Goal: Transaction & Acquisition: Purchase product/service

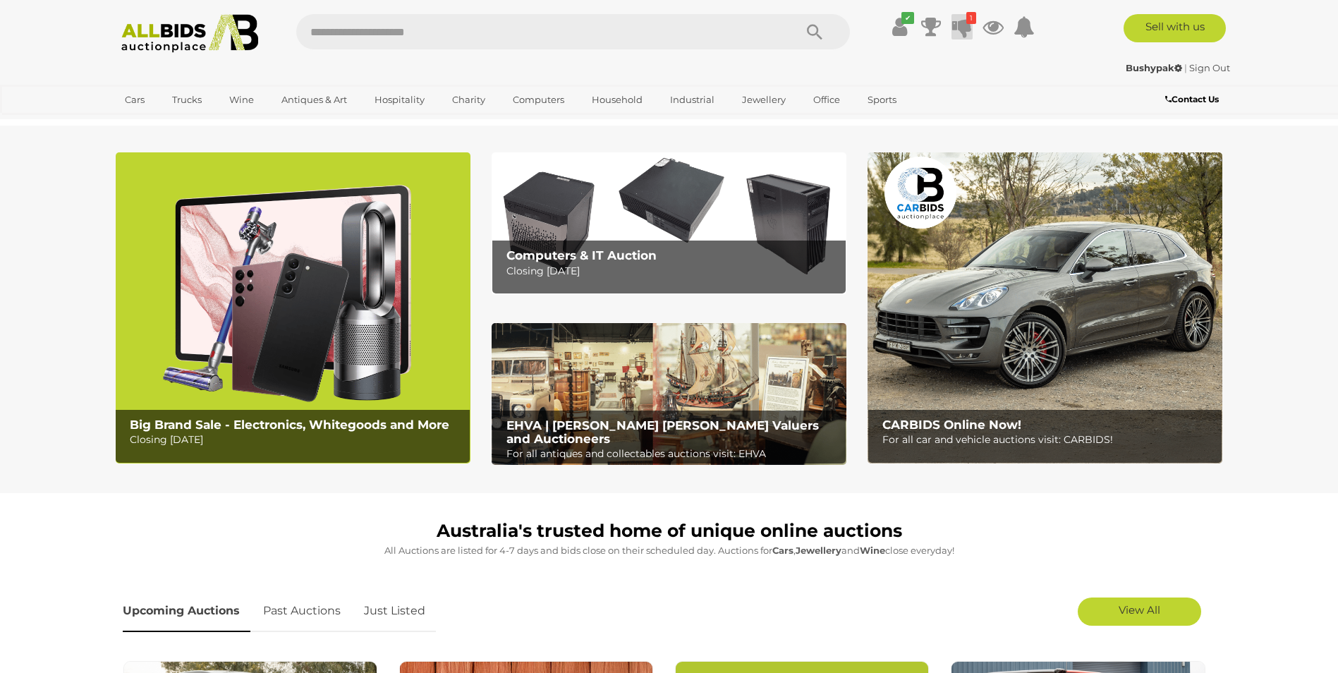
click at [960, 23] on icon at bounding box center [962, 26] width 20 height 25
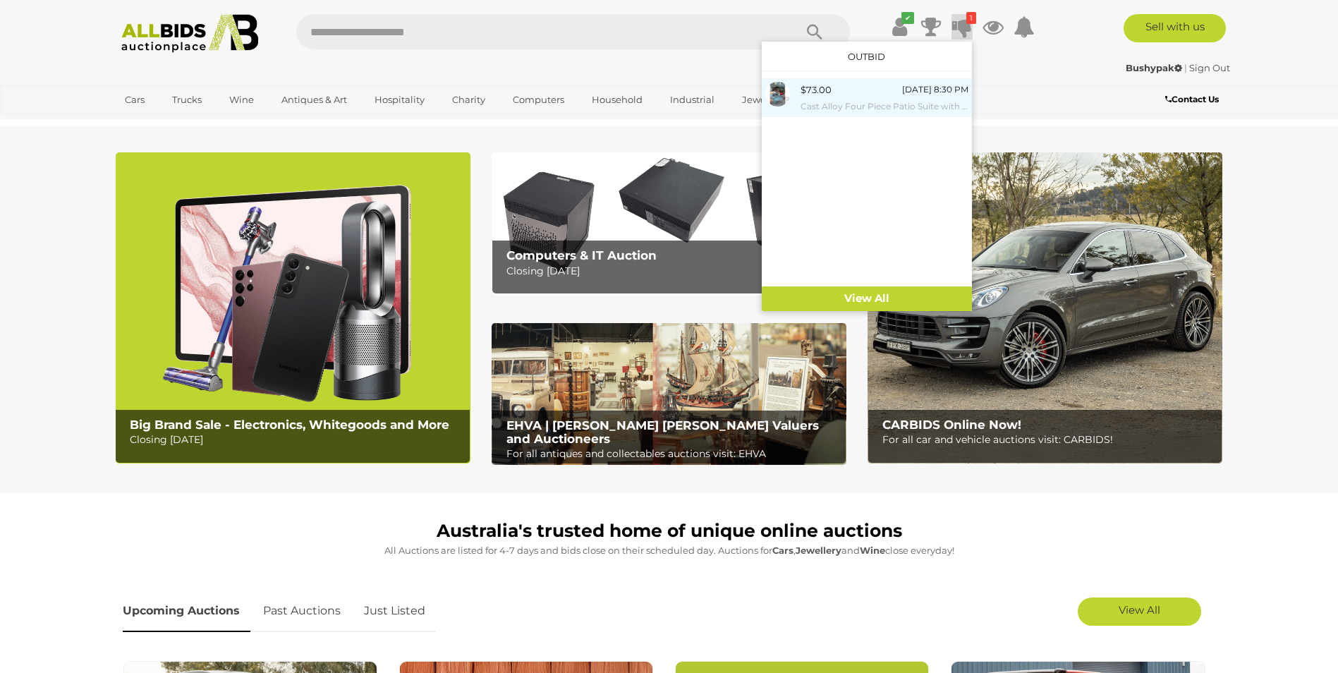
click at [881, 100] on small "Cast Alloy Four Piece Patio Suite with Original Painted Finish" at bounding box center [885, 107] width 168 height 16
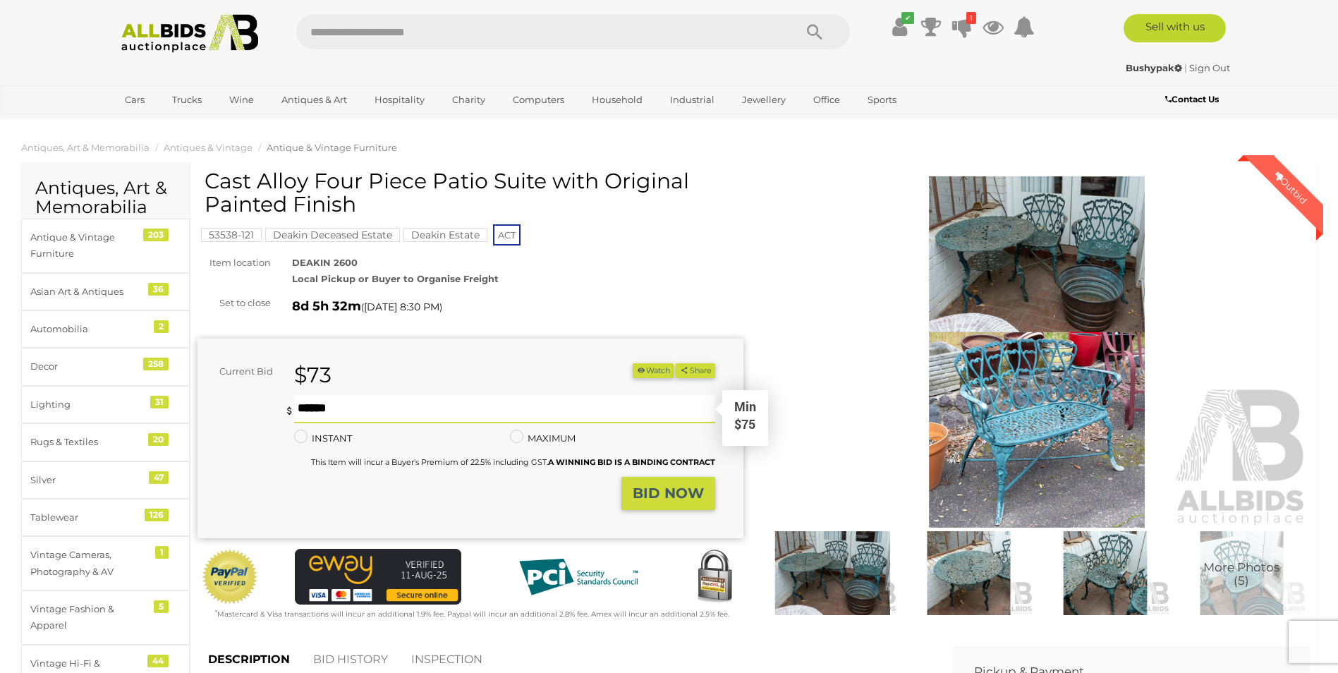
click at [302, 406] on input "text" at bounding box center [504, 409] width 420 height 28
type input "***"
click at [647, 492] on strong "BID NOW" at bounding box center [668, 493] width 71 height 17
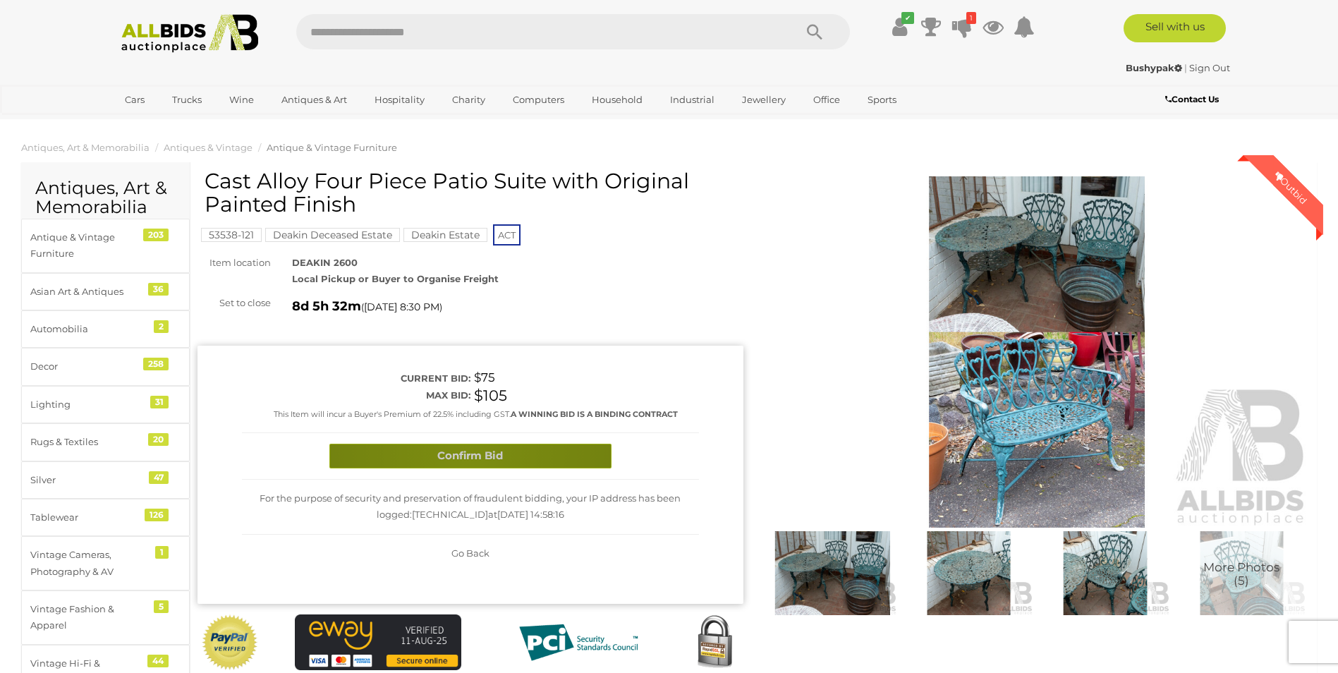
click at [466, 454] on button "Confirm Bid" at bounding box center [470, 456] width 282 height 25
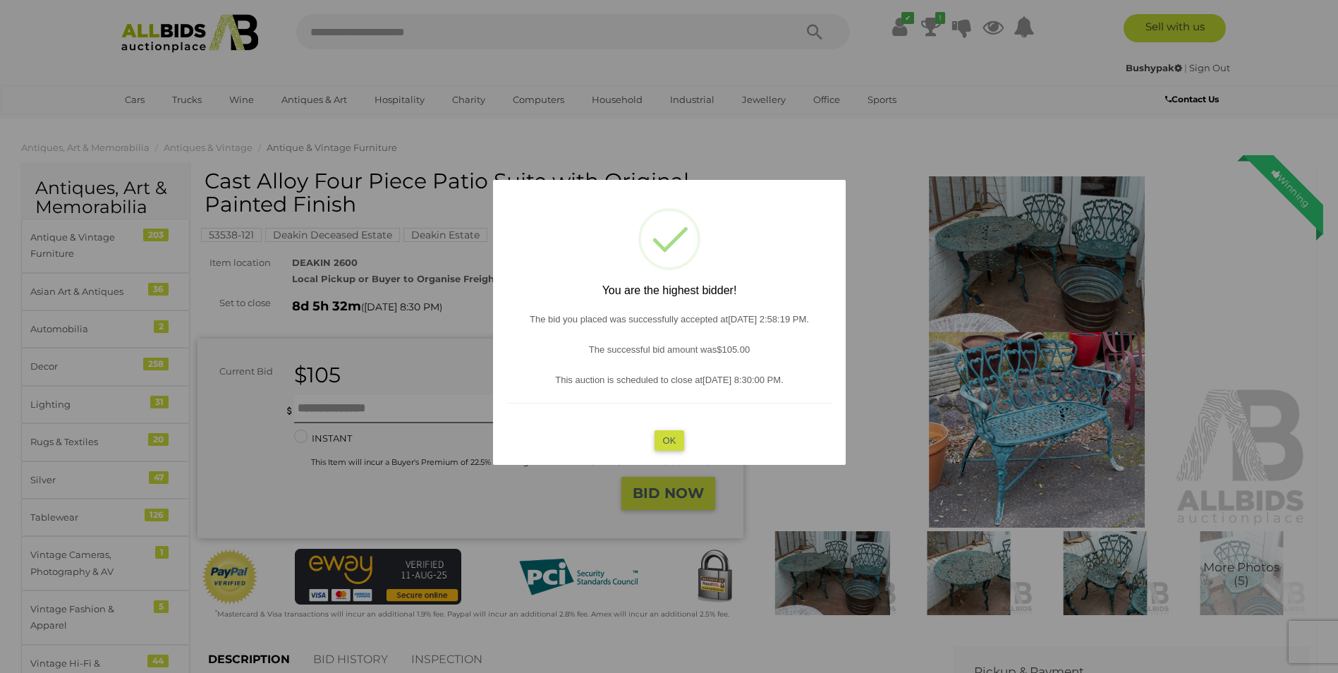
click at [664, 440] on button "OK" at bounding box center [669, 440] width 30 height 20
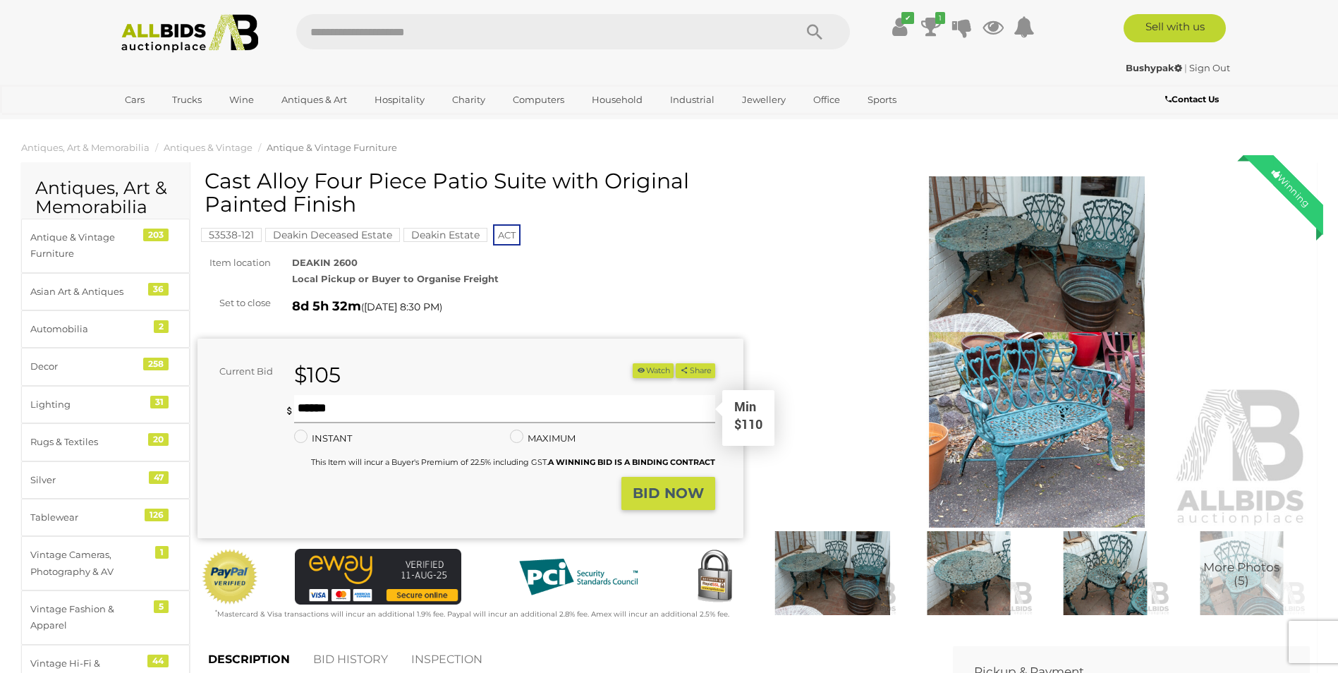
click at [341, 412] on input "text" at bounding box center [504, 409] width 420 height 28
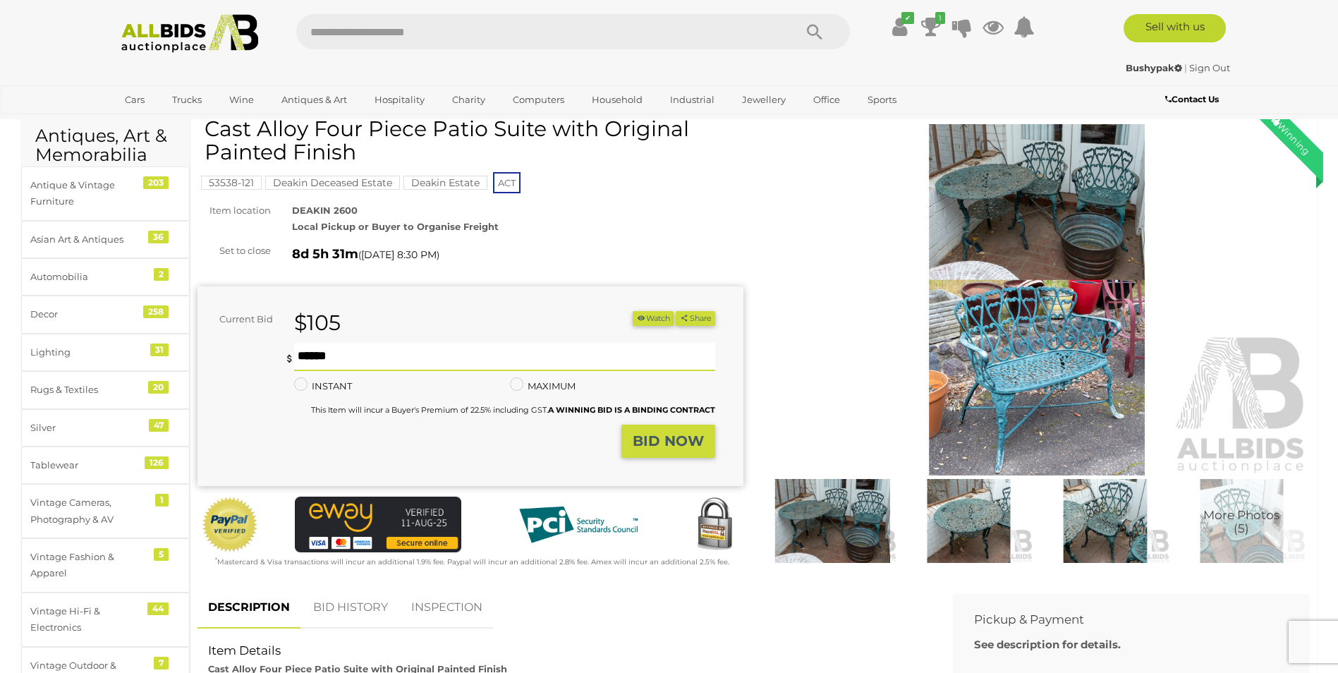
scroll to position [212, 0]
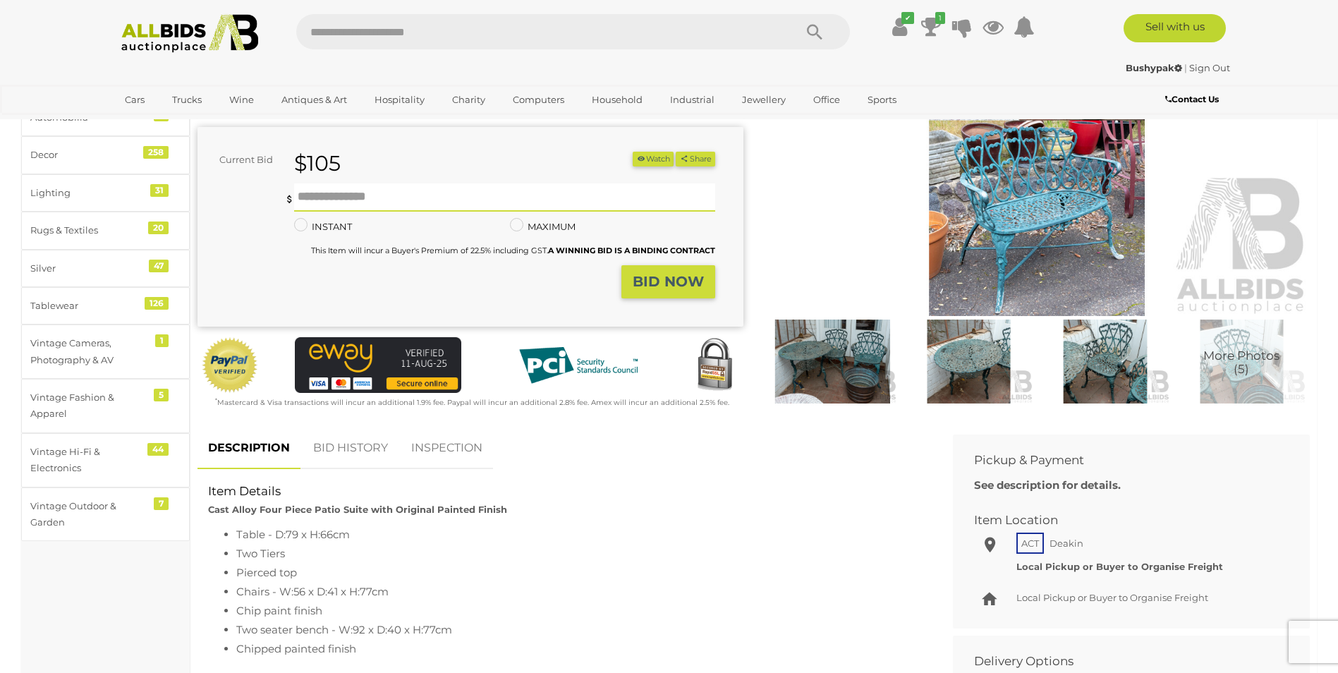
click at [349, 444] on link "BID HISTORY" at bounding box center [351, 449] width 96 height 42
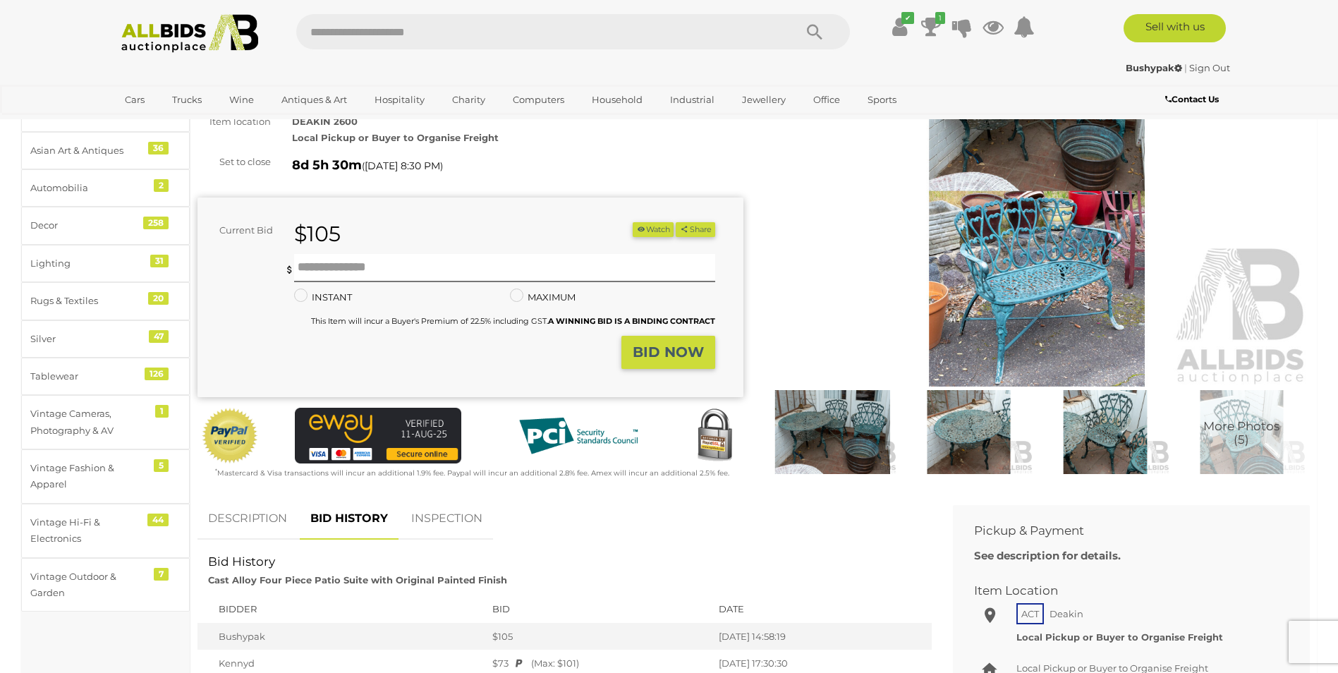
scroll to position [0, 0]
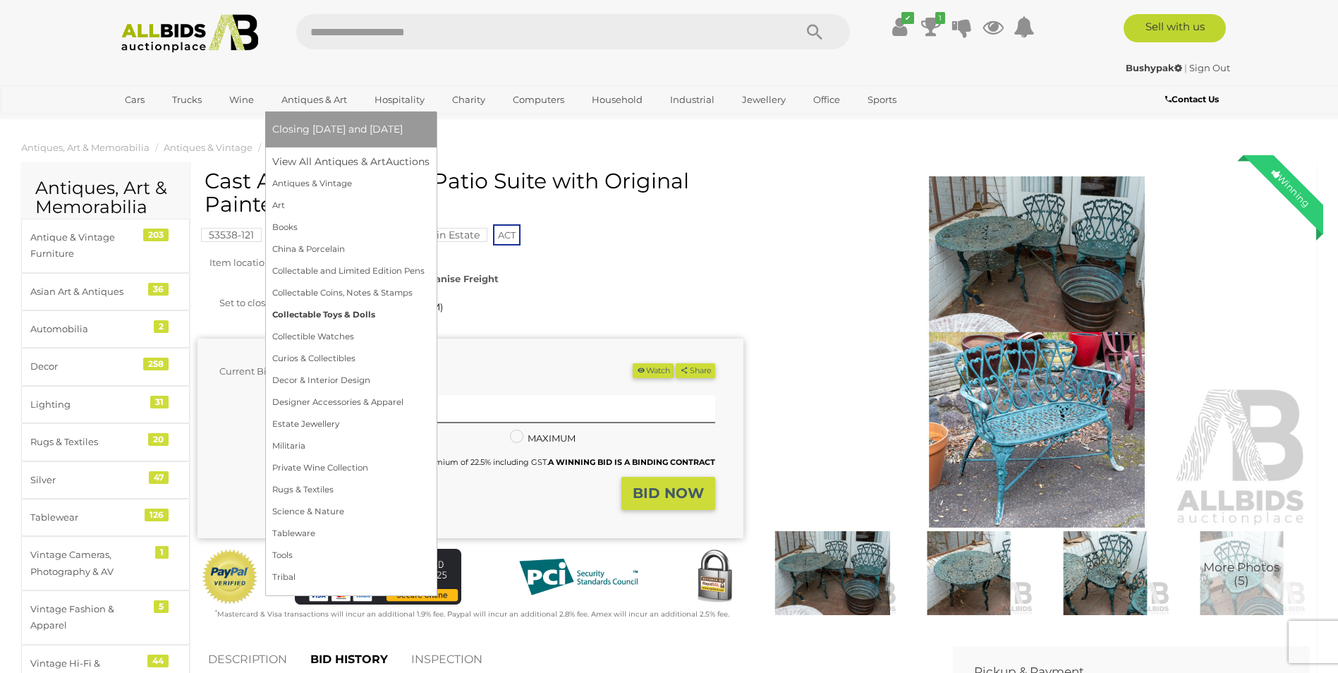
click at [310, 316] on link "Collectable Toys & Dolls" at bounding box center [350, 315] width 157 height 22
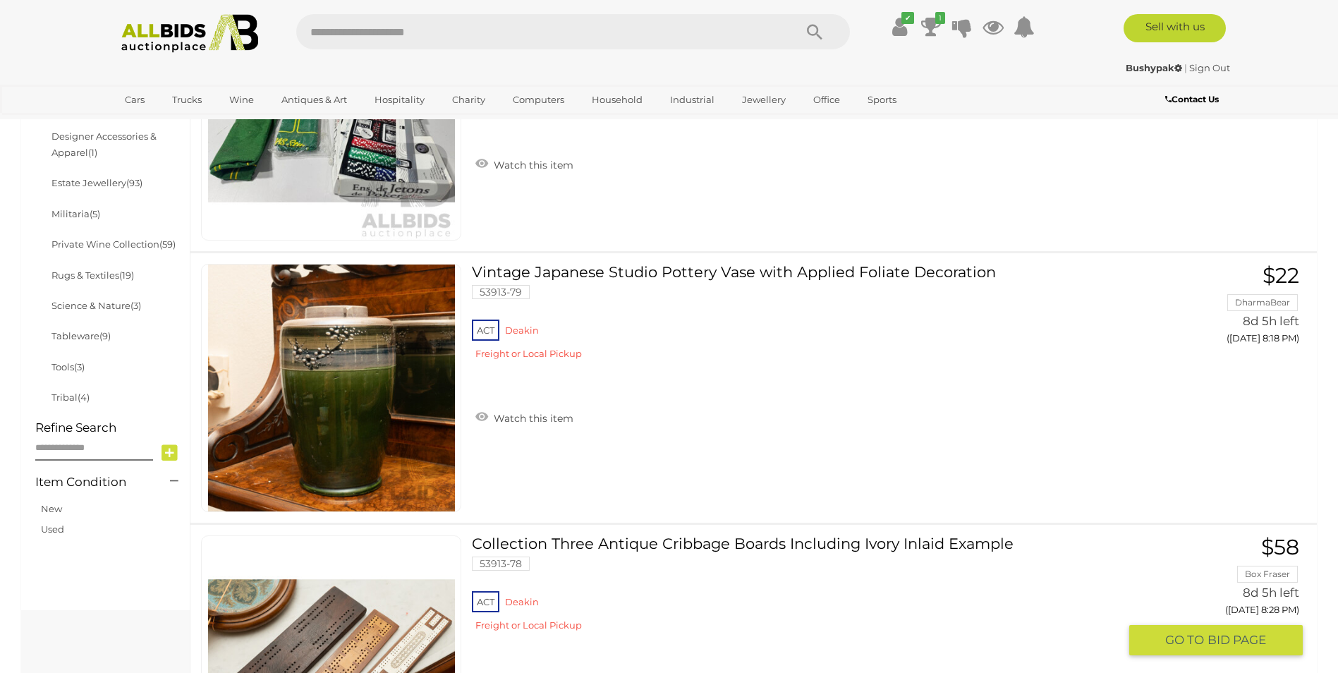
scroll to position [635, 0]
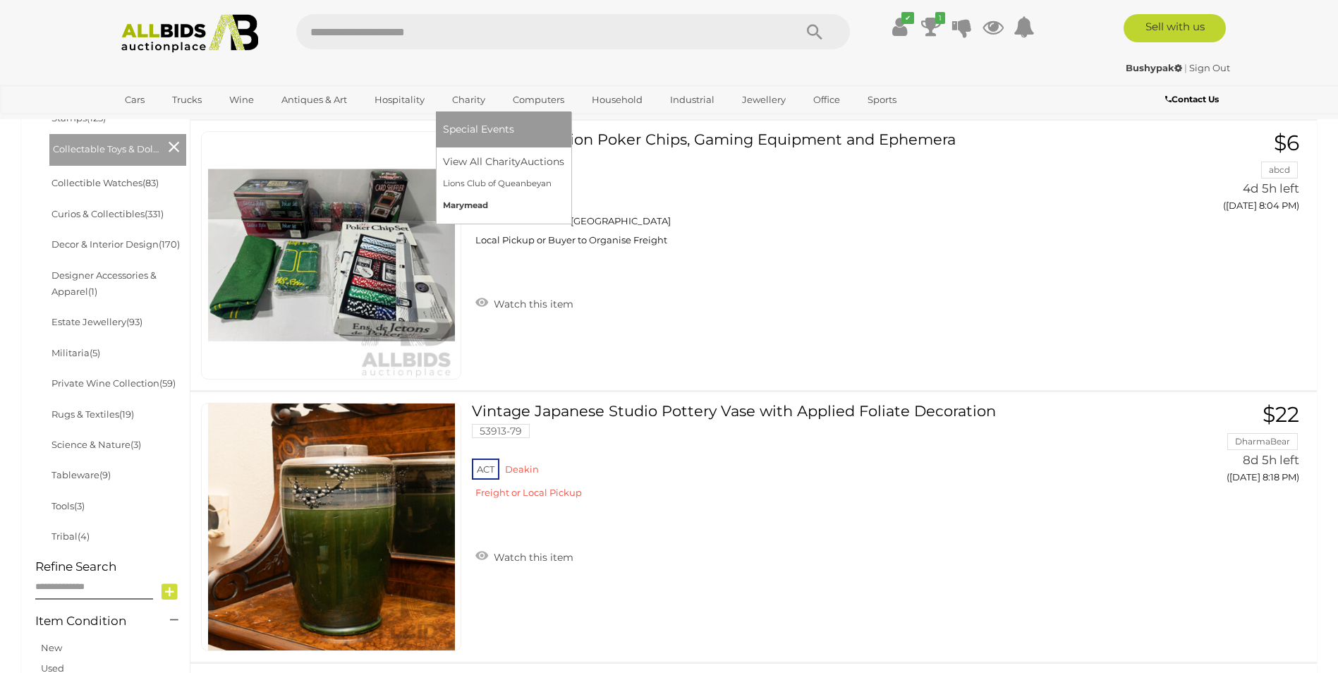
click at [473, 202] on link "Marymead" at bounding box center [503, 206] width 121 height 22
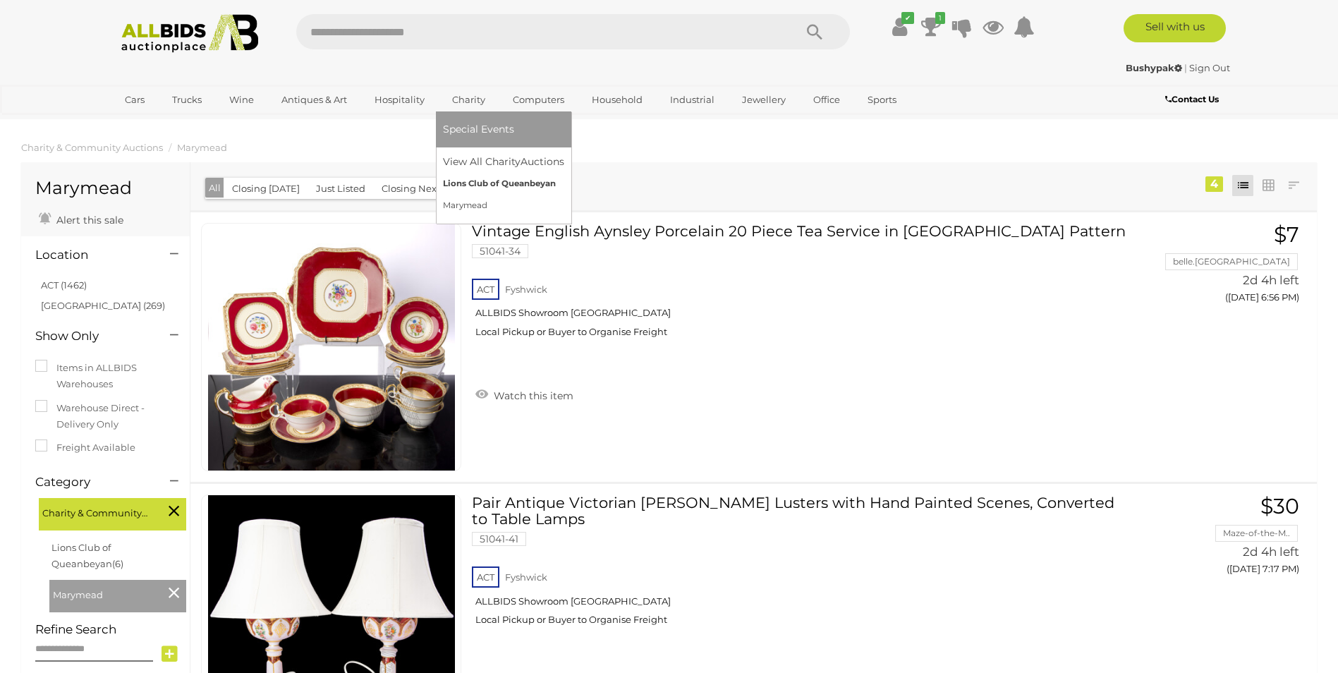
click at [476, 185] on link "Lions Club of Queanbeyan" at bounding box center [503, 184] width 121 height 22
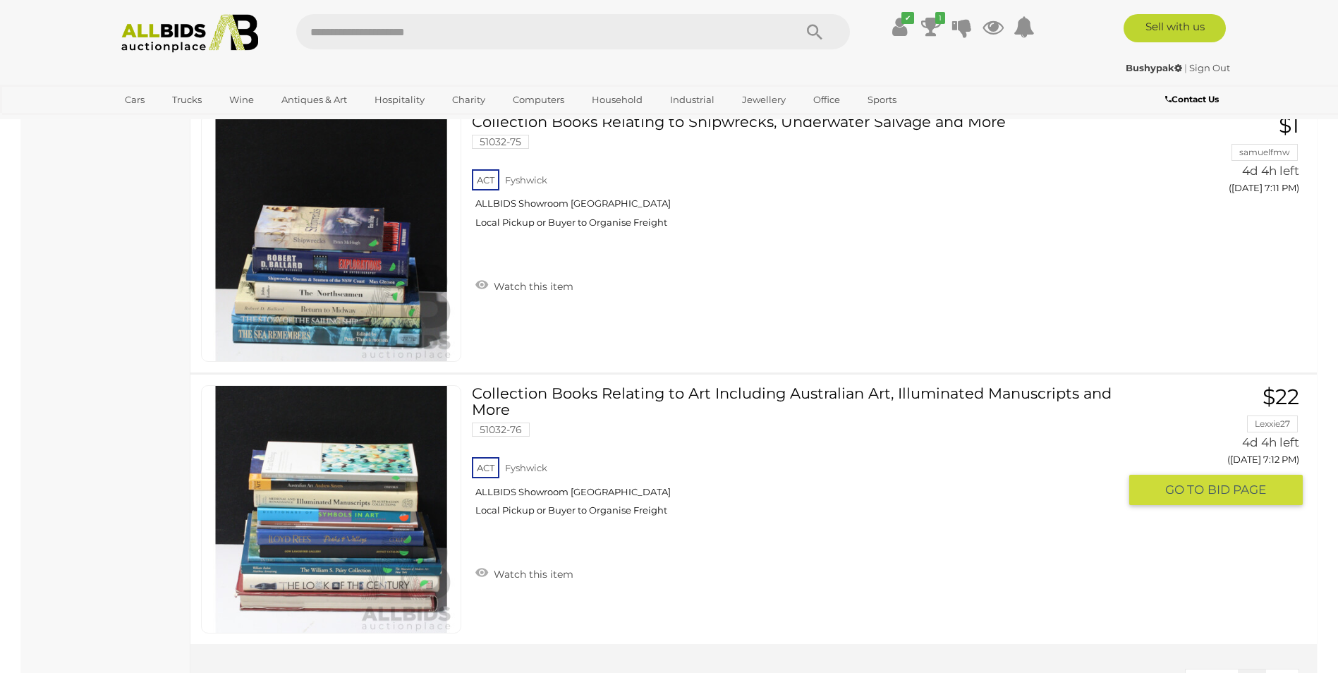
scroll to position [917, 0]
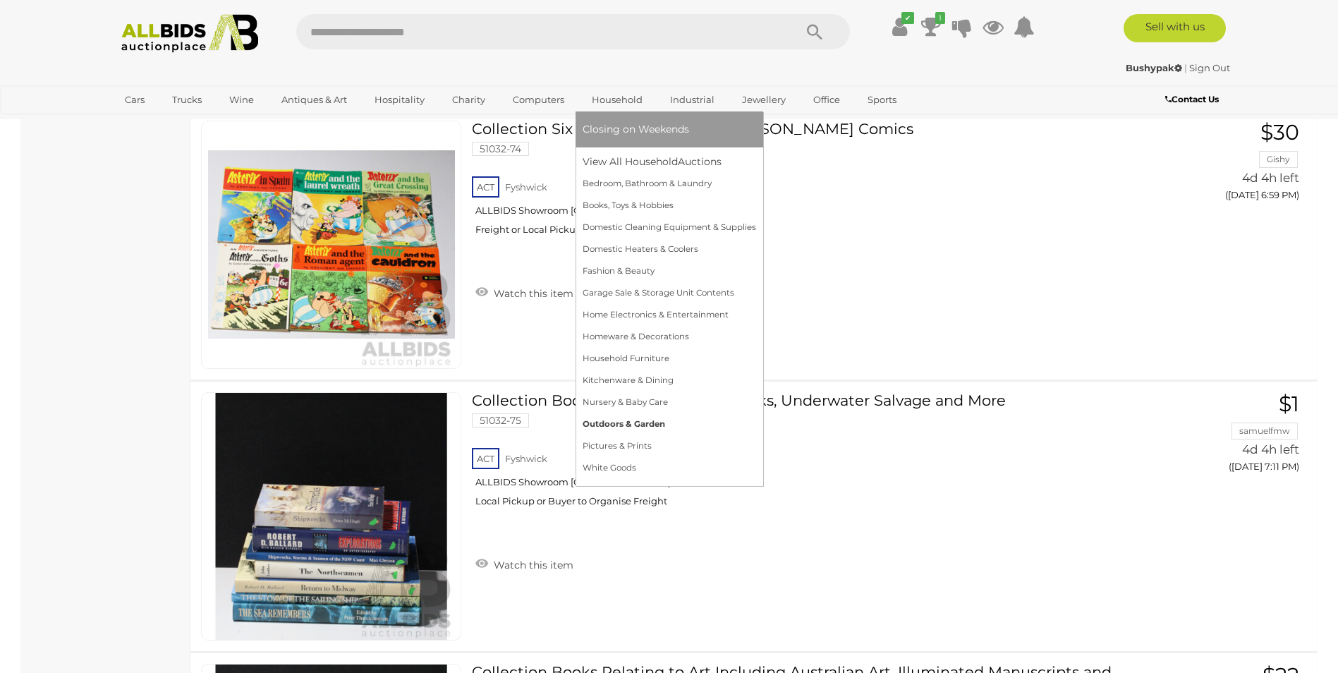
click at [600, 424] on link "Outdoors & Garden" at bounding box center [670, 424] width 174 height 22
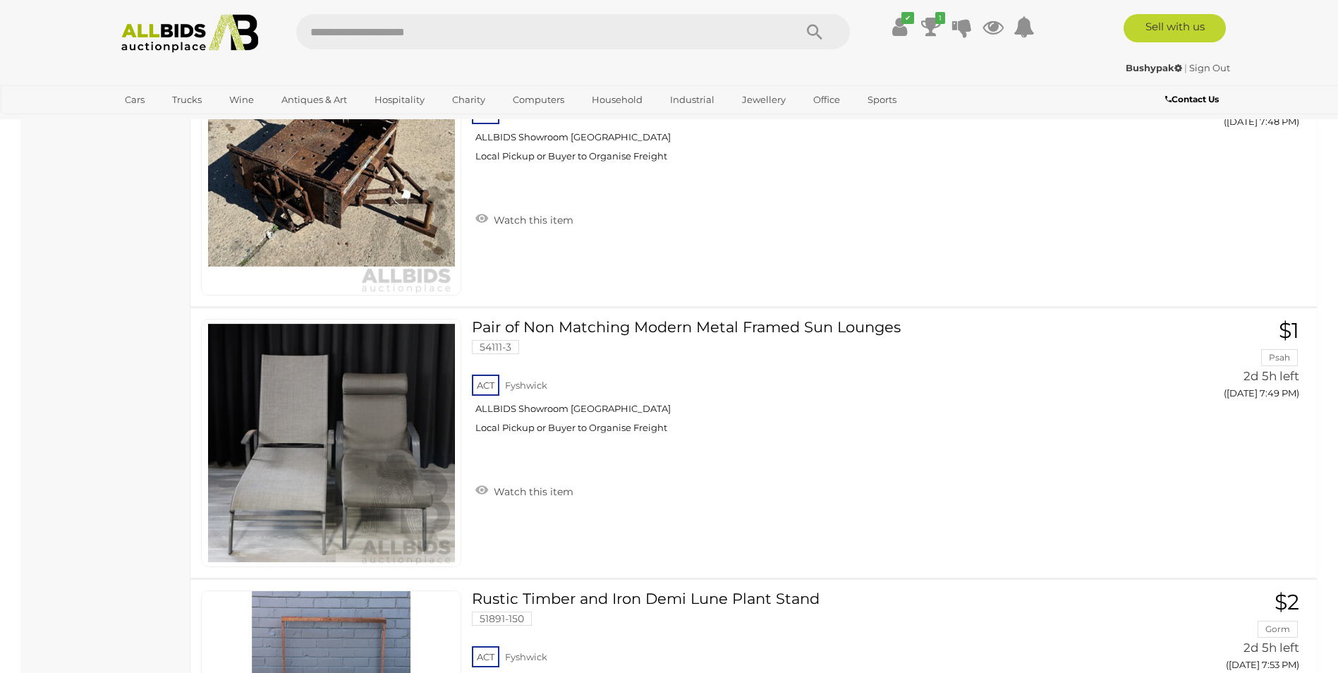
scroll to position [1764, 0]
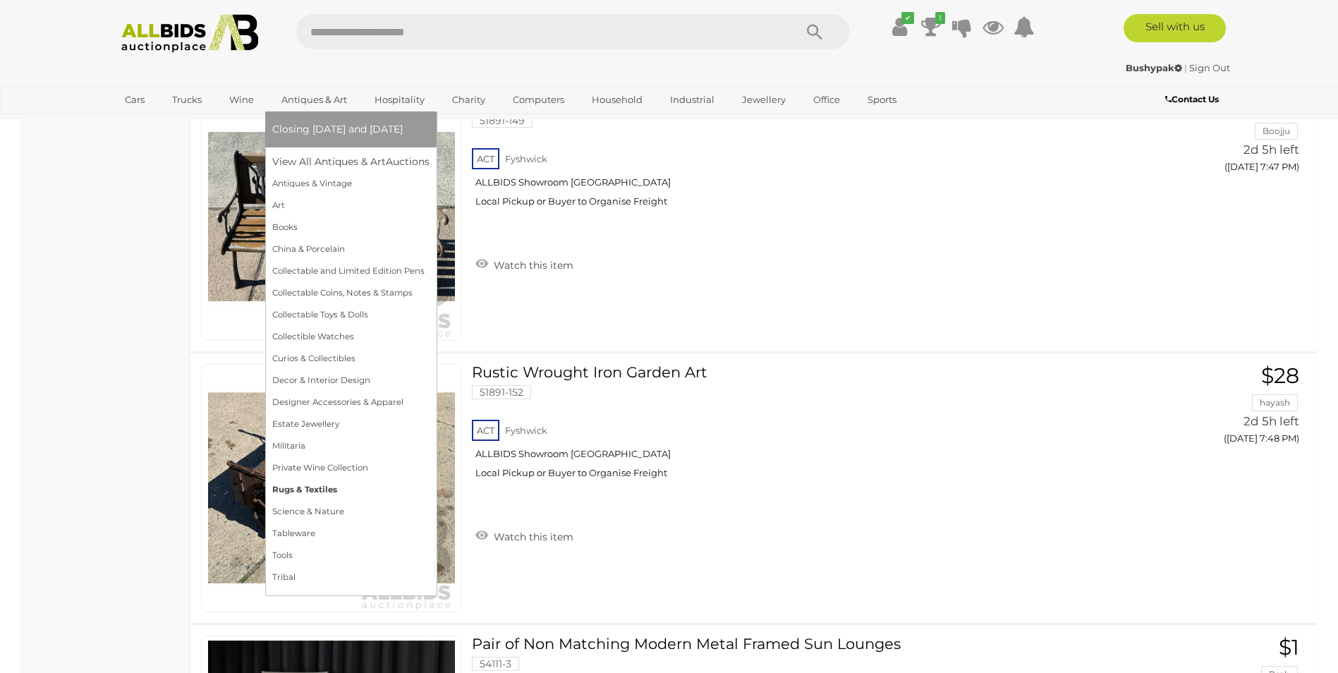
click at [331, 490] on link "Rugs & Textiles" at bounding box center [350, 490] width 157 height 22
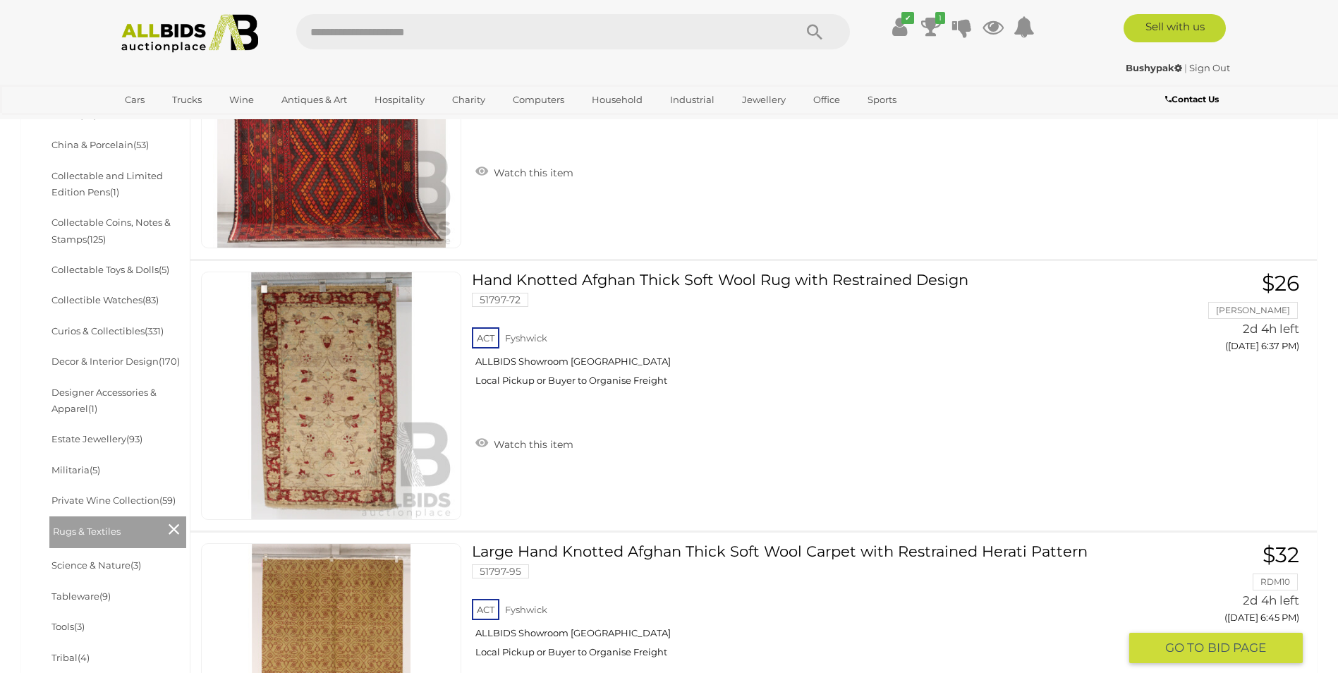
scroll to position [494, 0]
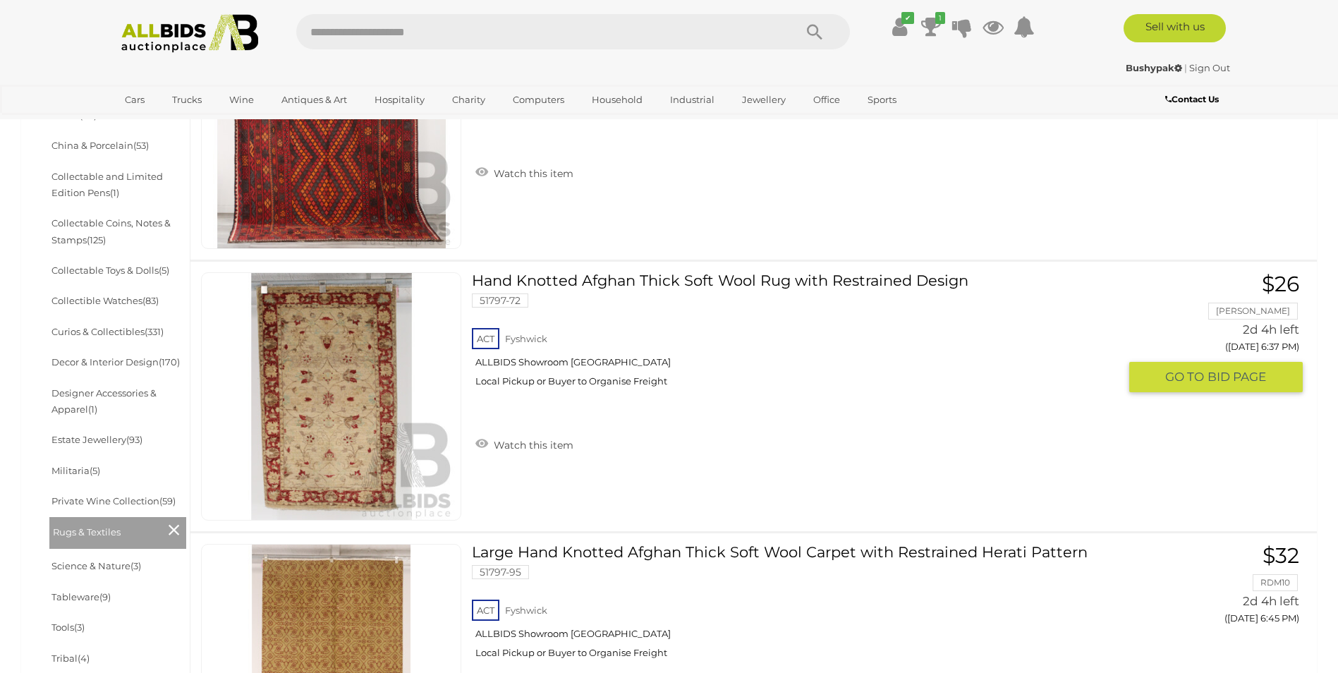
click at [614, 279] on link "Hand Knotted Afghan Thick Soft Wool Rug with Restrained Design 51797-72 ACT Fys…" at bounding box center [801, 335] width 636 height 126
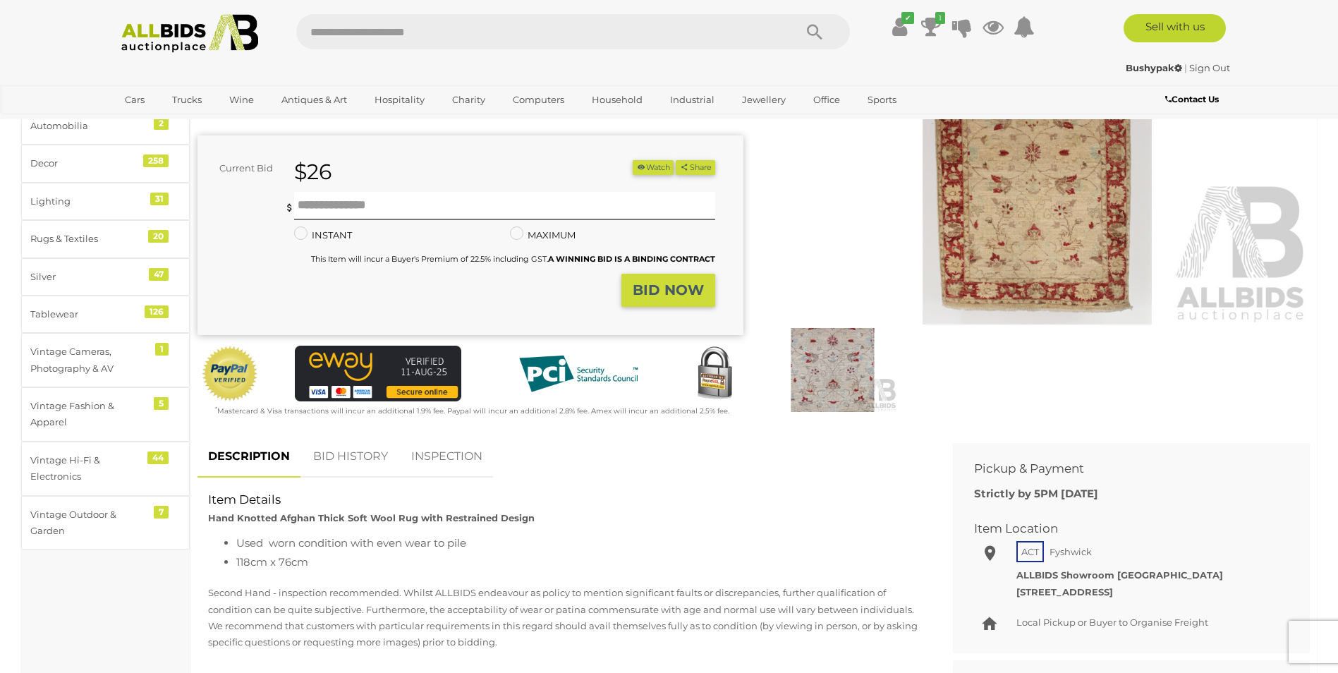
scroll to position [212, 0]
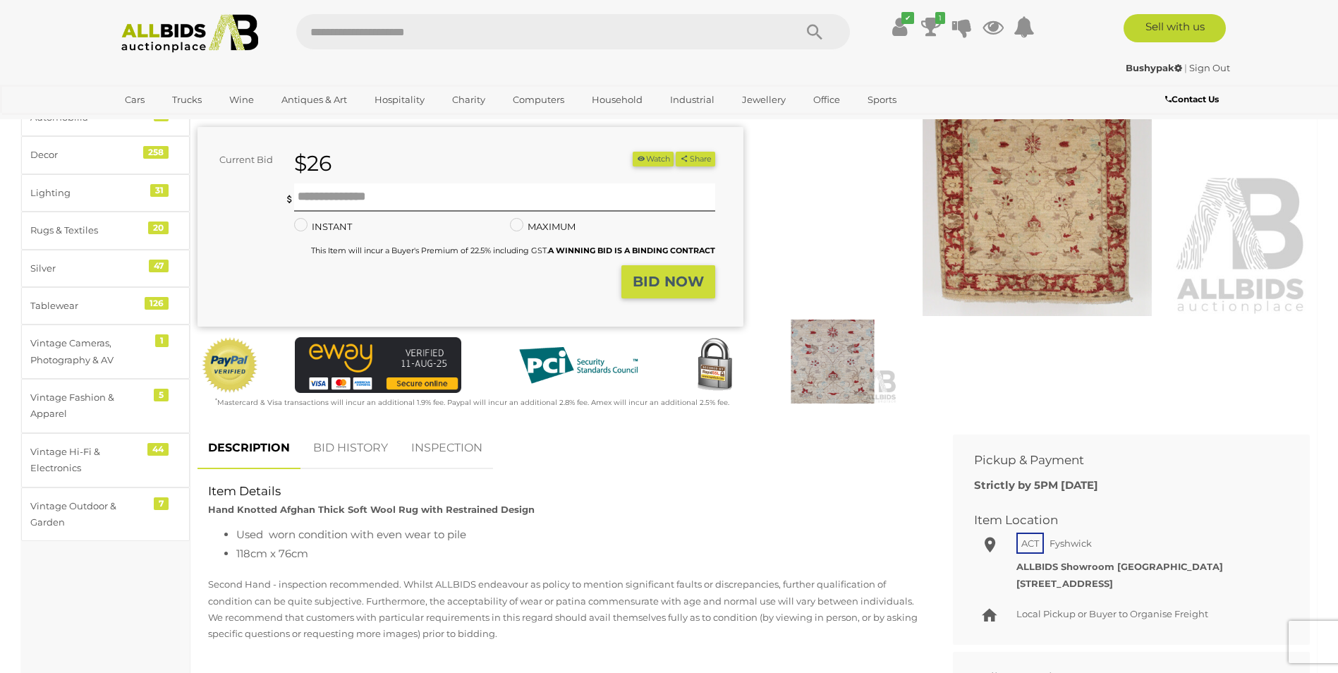
click at [827, 377] on img at bounding box center [832, 361] width 129 height 83
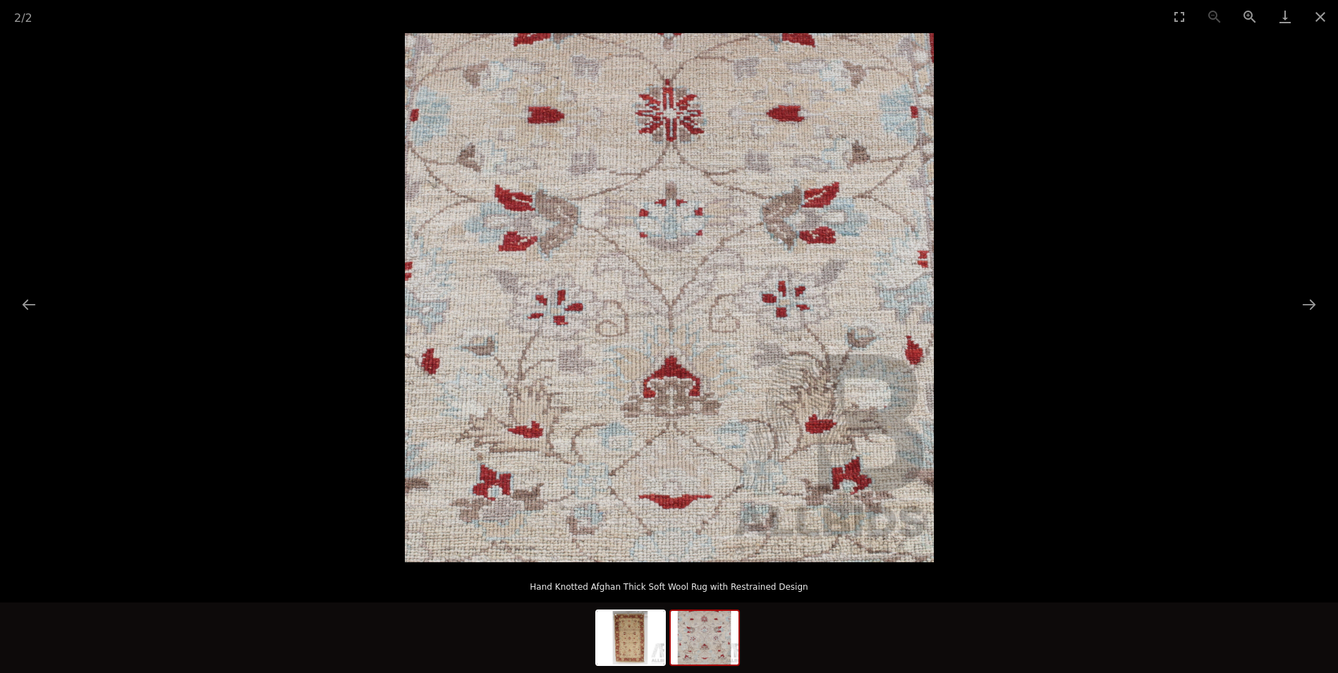
scroll to position [141, 0]
click at [1308, 305] on button "Next slide" at bounding box center [1310, 305] width 30 height 28
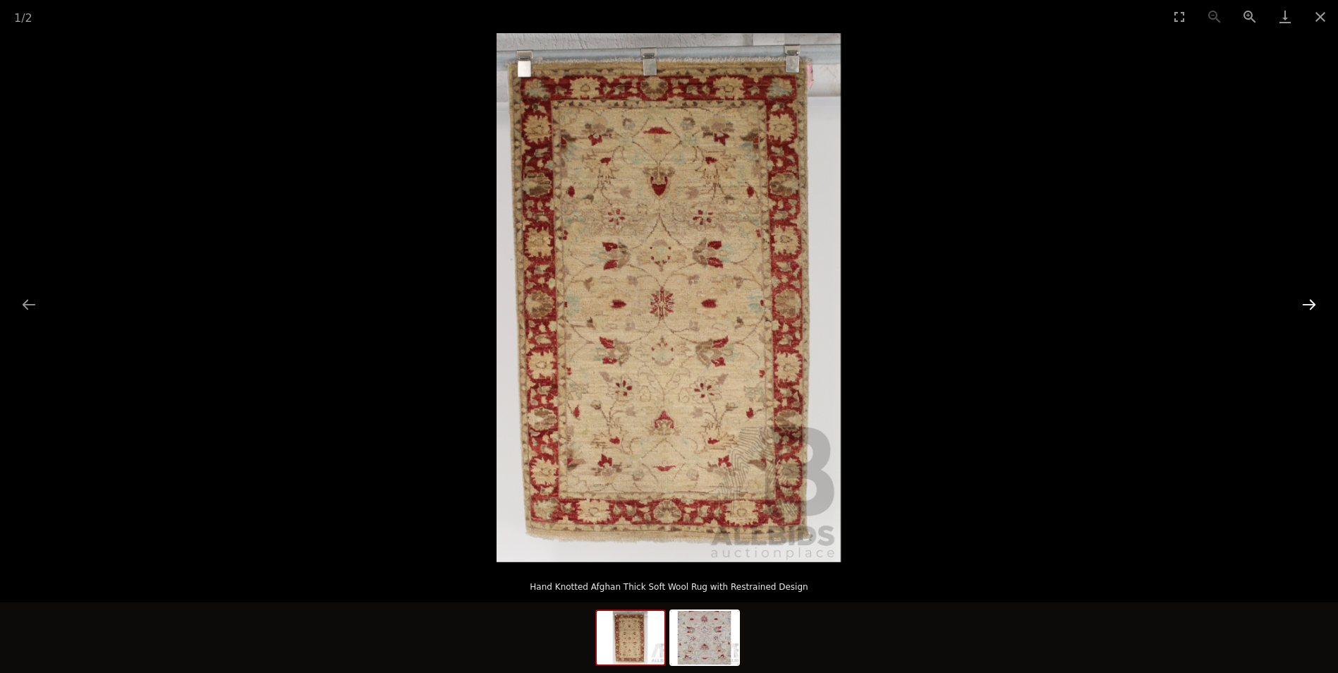
click at [1308, 305] on button "Next slide" at bounding box center [1310, 305] width 30 height 28
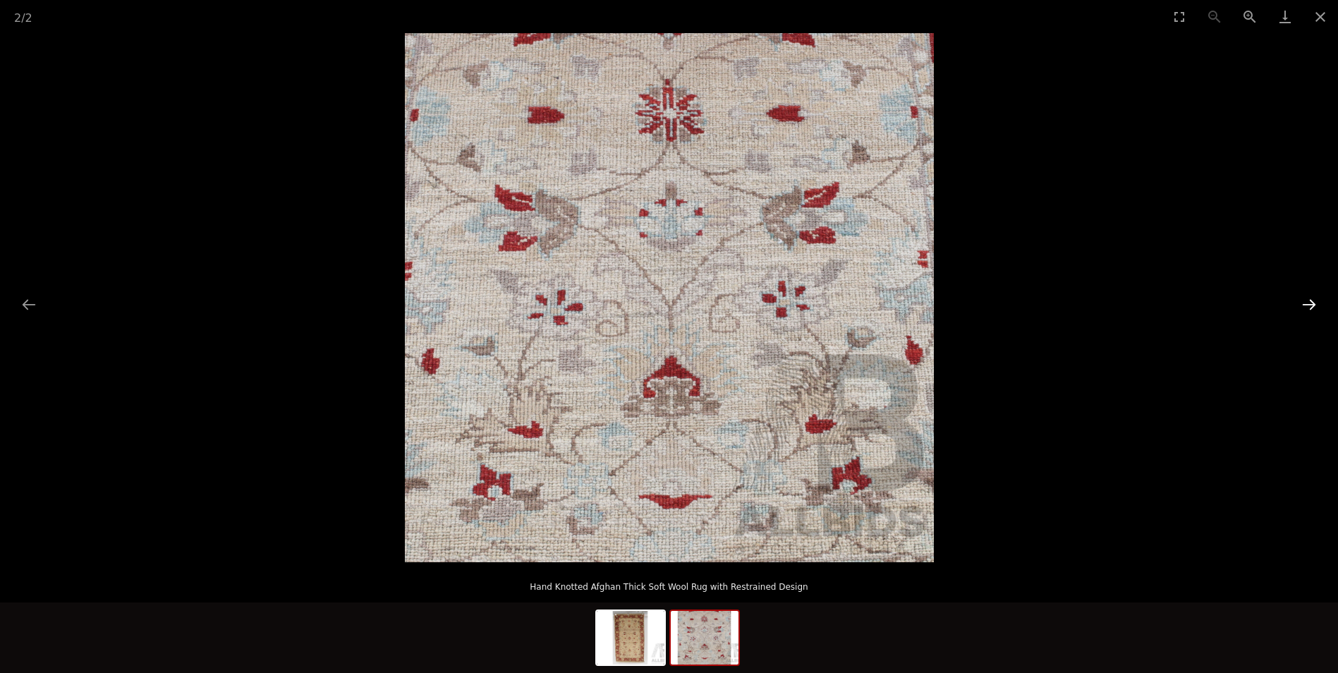
click at [1308, 305] on button "Next slide" at bounding box center [1310, 305] width 30 height 28
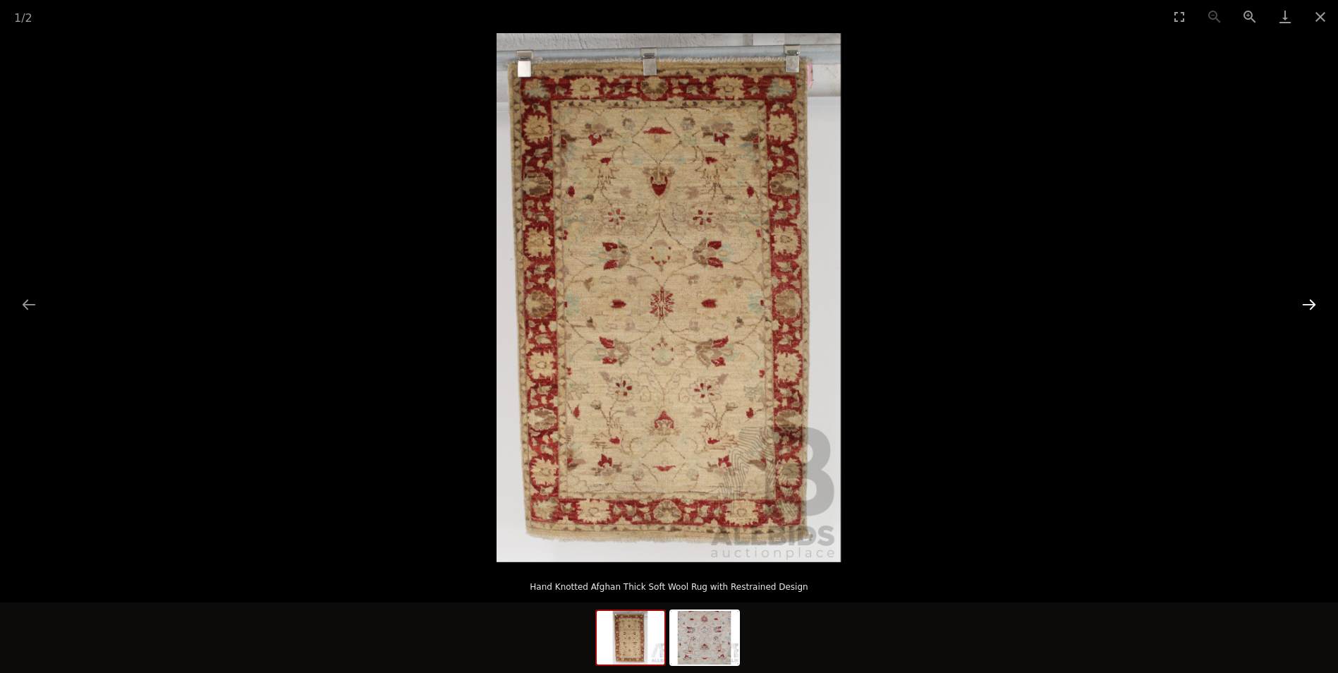
click at [1308, 305] on button "Next slide" at bounding box center [1310, 305] width 30 height 28
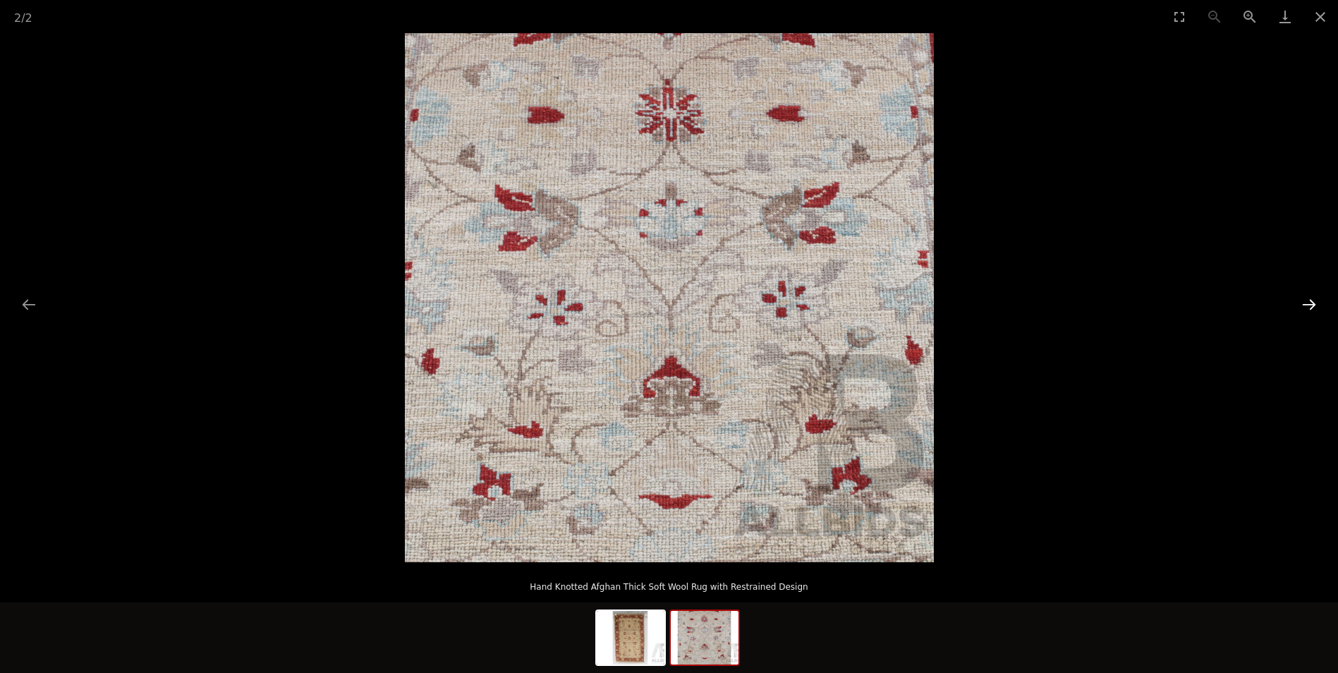
click at [1313, 303] on button "Next slide" at bounding box center [1310, 305] width 30 height 28
